Goal: Information Seeking & Learning: Understand process/instructions

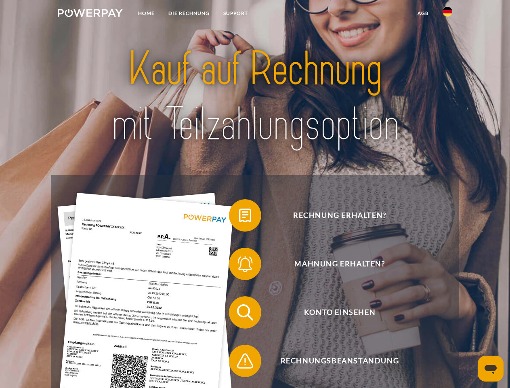
click at [90, 14] on img at bounding box center [90, 13] width 65 height 8
click at [447, 14] on img at bounding box center [447, 12] width 10 height 10
click at [423, 13] on link "agb" at bounding box center [423, 13] width 25 height 15
click at [239, 217] on span at bounding box center [233, 215] width 40 height 40
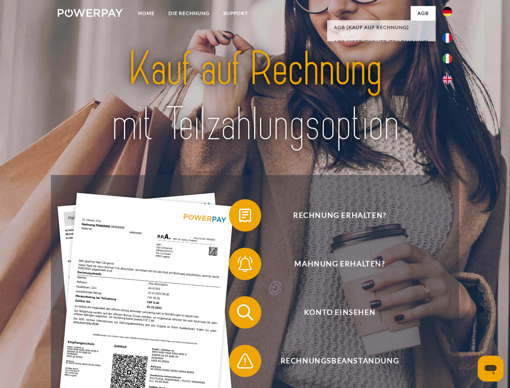
click at [239, 265] on span at bounding box center [233, 263] width 40 height 40
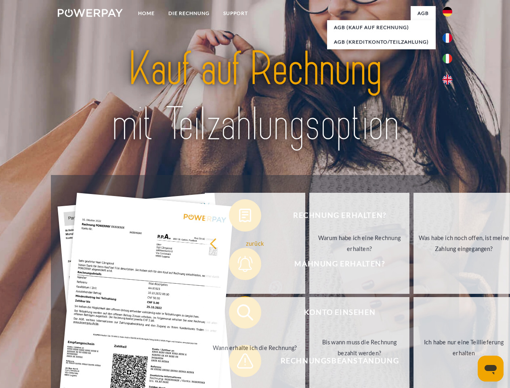
click at [309, 314] on link "Bis wann muss die Rechnung bezahlt werden?" at bounding box center [359, 347] width 101 height 101
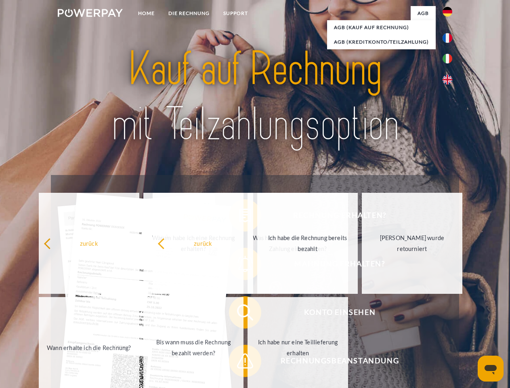
click at [239, 362] on span at bounding box center [233, 360] width 40 height 40
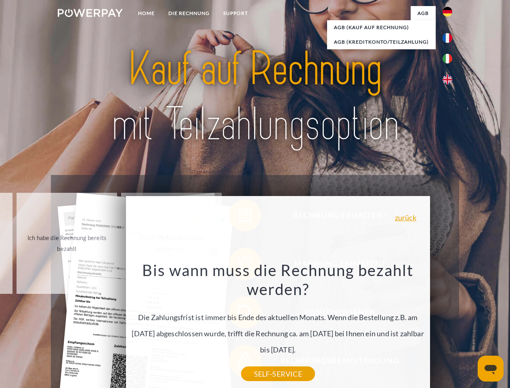
click at [491, 368] on icon "Messaging-Fenster öffnen" at bounding box center [490, 370] width 12 height 10
